Goal: Use online tool/utility: Utilize a website feature to perform a specific function

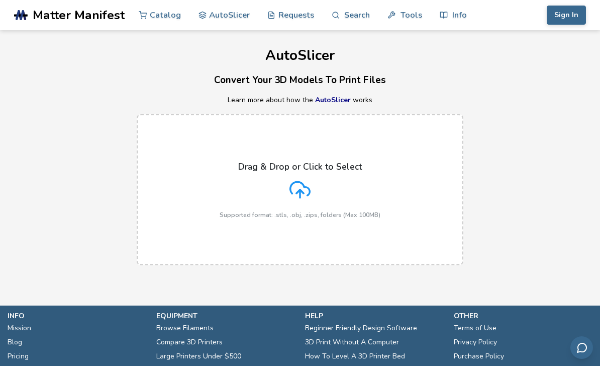
click at [308, 188] on icon at bounding box center [300, 189] width 21 height 21
click at [0, 0] on input "Drag & Drop or Click to Select Supported format: .stls, .obj, .zips, folders (M…" at bounding box center [0, 0] width 0 height 0
click at [307, 188] on icon at bounding box center [300, 189] width 21 height 21
click at [0, 0] on input "Drag & Drop or Click to Select Supported format: .stls, .obj, .zips, folders (M…" at bounding box center [0, 0] width 0 height 0
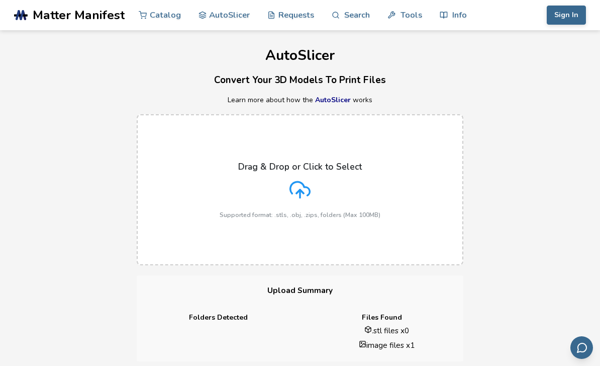
click at [349, 16] on link "Search" at bounding box center [351, 15] width 38 height 30
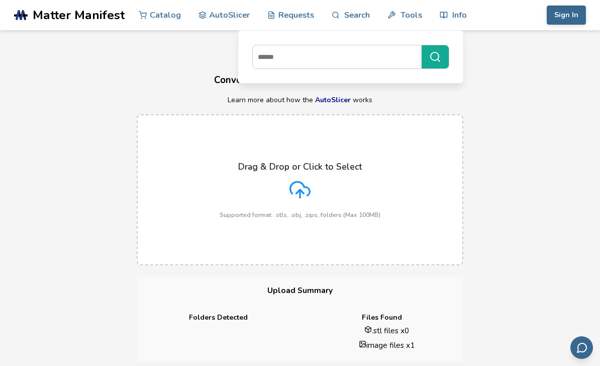
click at [41, 96] on p "Learn more about how the AutoSlicer works" at bounding box center [300, 100] width 600 height 8
click at [496, 99] on p "Learn more about how the AutoSlicer works" at bounding box center [300, 100] width 600 height 8
click at [494, 98] on p "Learn more about how the AutoSlicer works" at bounding box center [300, 100] width 600 height 8
click at [231, 20] on link "AutoSlicer" at bounding box center [225, 15] width 52 height 30
click at [164, 12] on link "Catalog" at bounding box center [160, 15] width 42 height 30
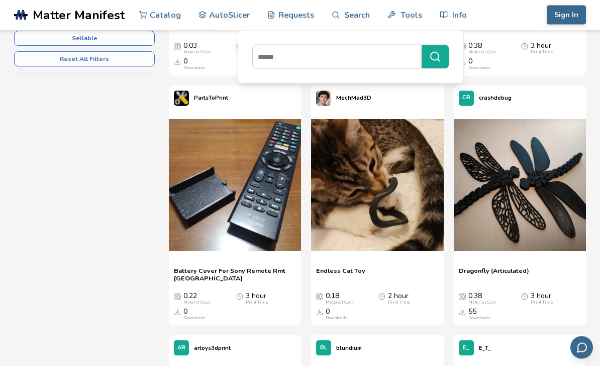
scroll to position [334, 0]
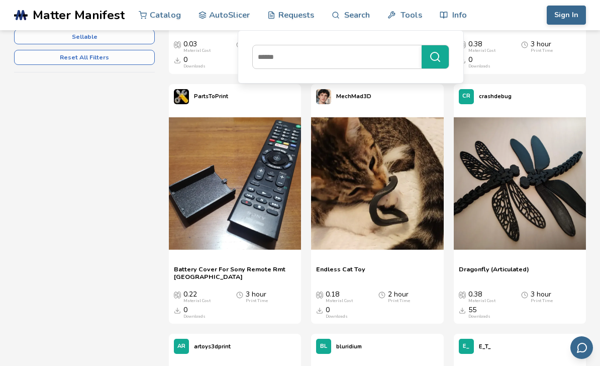
click at [428, 181] on button at bounding box center [422, 184] width 15 height 15
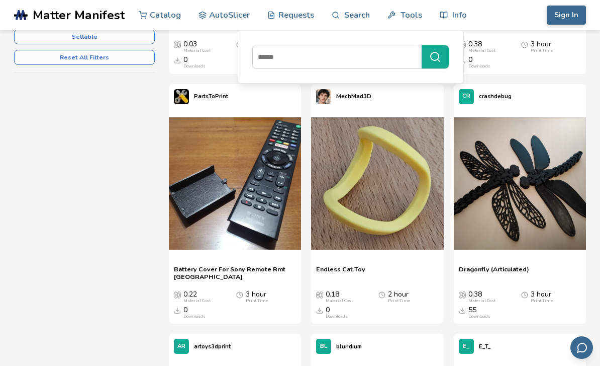
click at [426, 181] on icon at bounding box center [422, 184] width 7 height 7
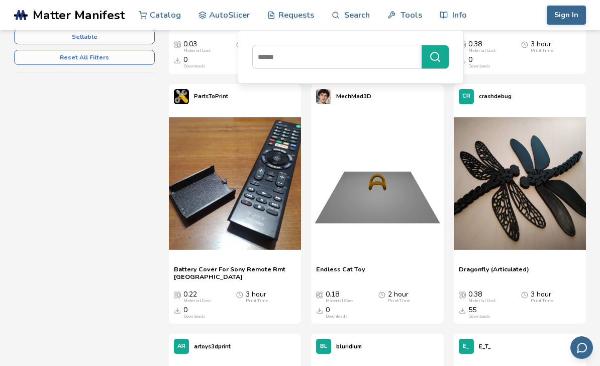
click at [429, 179] on button at bounding box center [422, 184] width 15 height 15
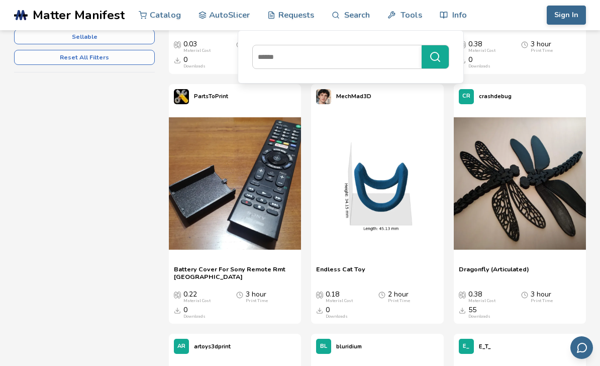
click at [427, 181] on button at bounding box center [422, 184] width 15 height 15
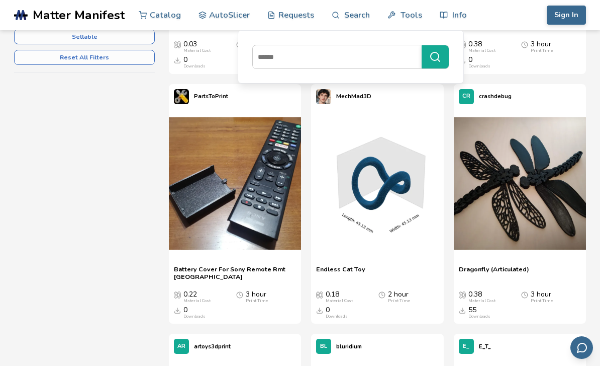
click at [426, 181] on icon at bounding box center [422, 184] width 7 height 7
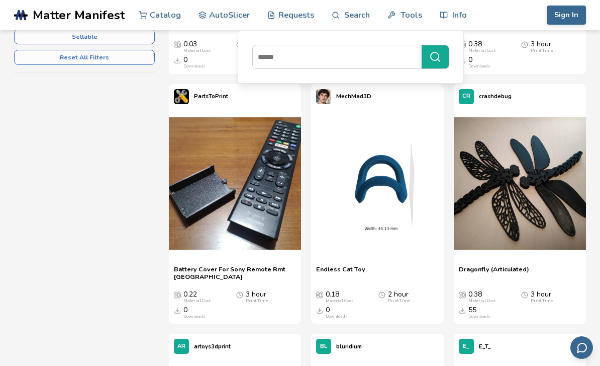
click at [428, 179] on button at bounding box center [422, 184] width 15 height 15
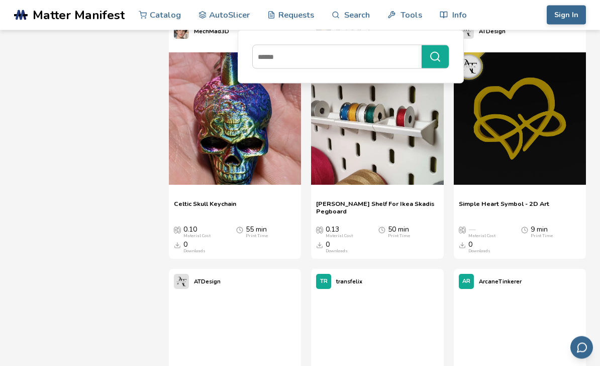
scroll to position [8141, 0]
